Goal: Task Accomplishment & Management: Manage account settings

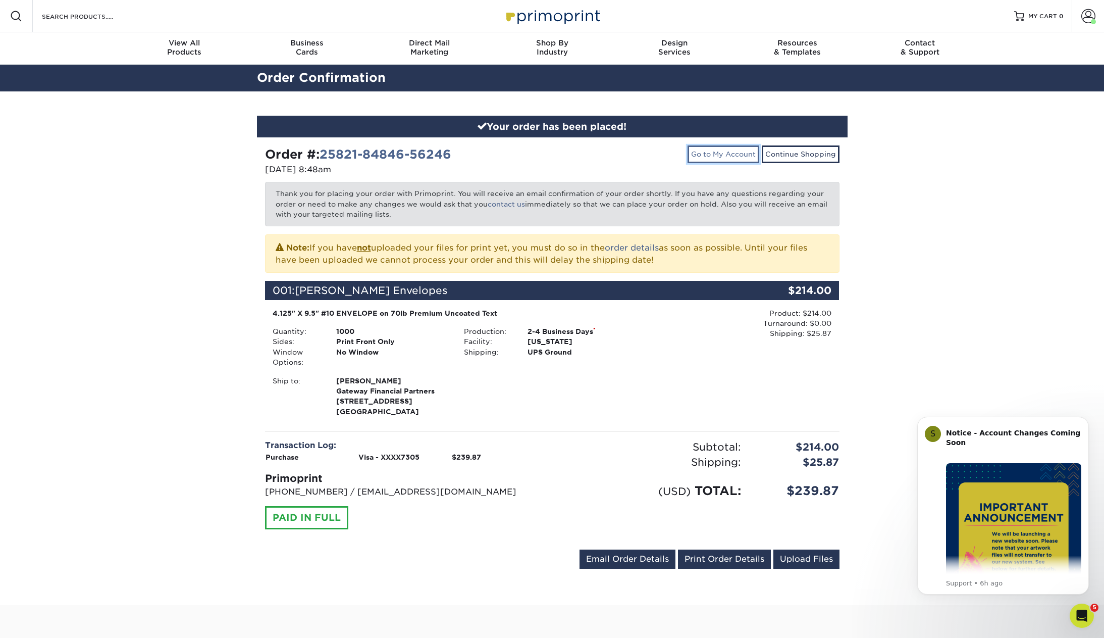
click at [745, 158] on link "Go to My Account" at bounding box center [724, 153] width 72 height 17
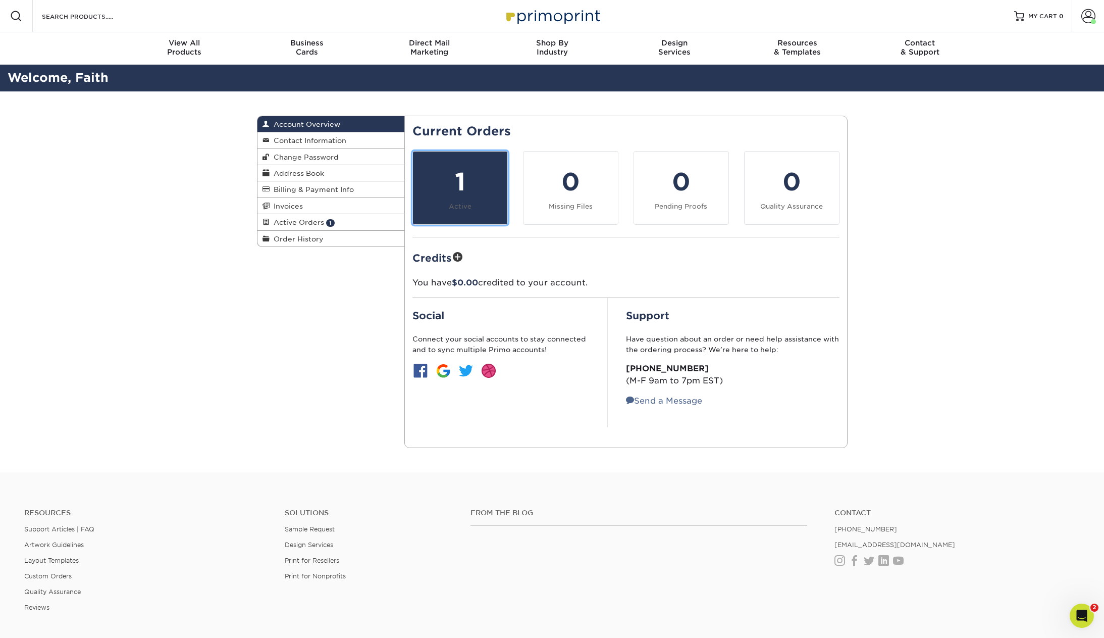
click at [468, 180] on div "1" at bounding box center [460, 182] width 82 height 36
